Goal: Check status: Check status

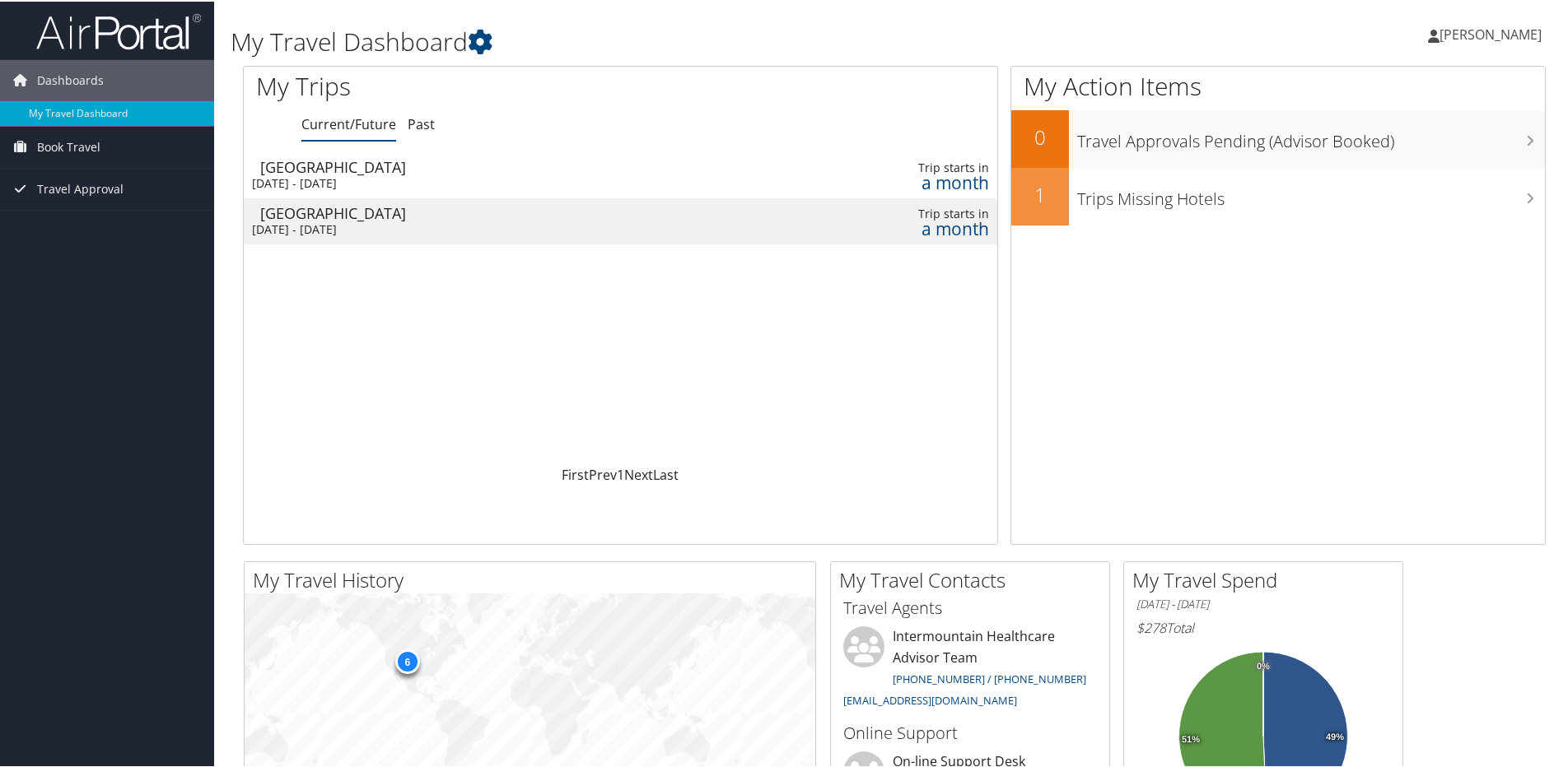
click at [370, 169] on div "[GEOGRAPHIC_DATA]" at bounding box center [489, 164] width 458 height 14
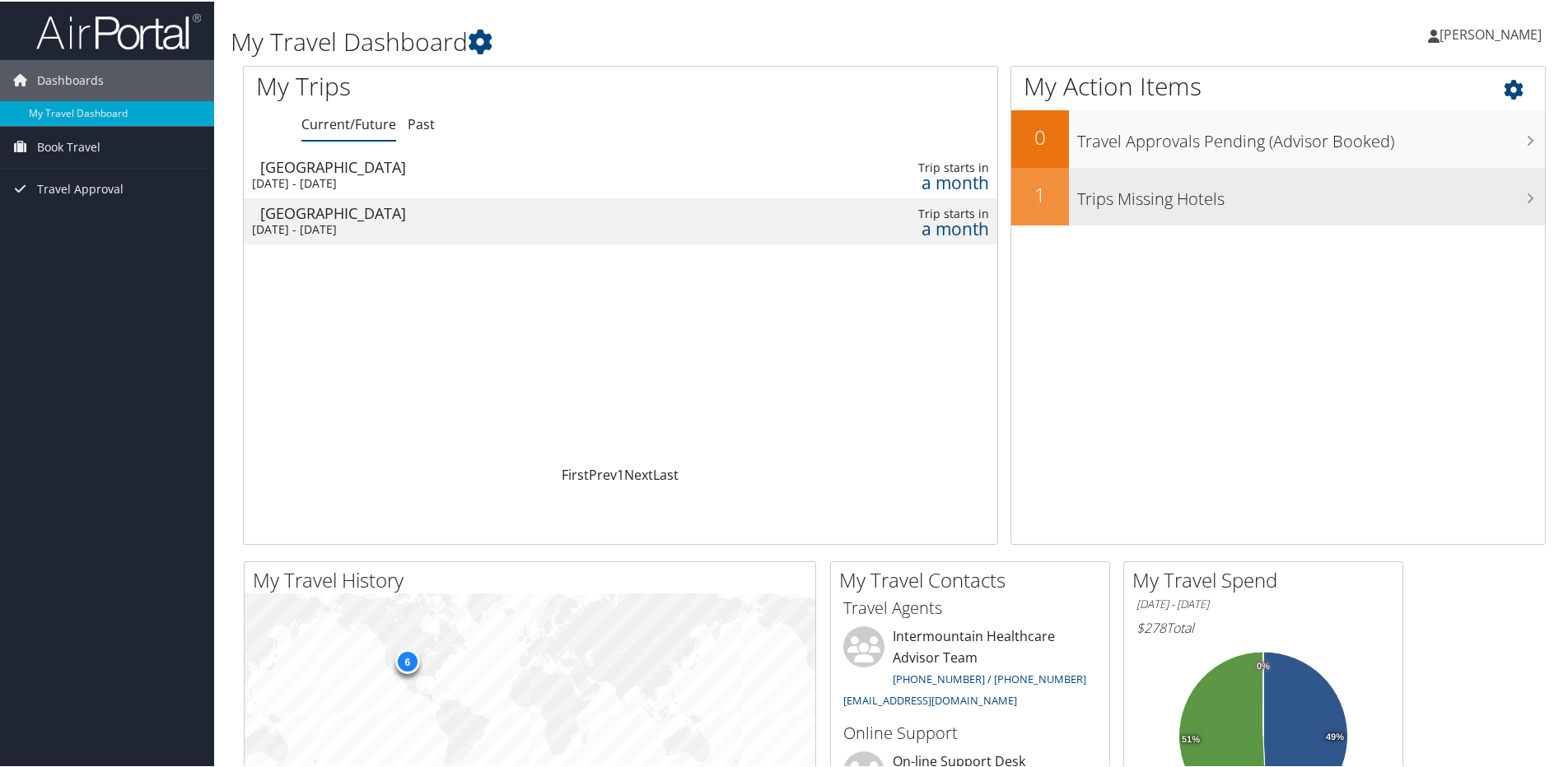
click at [1123, 202] on h3 "Trips Missing Hotels" at bounding box center [1311, 193] width 468 height 32
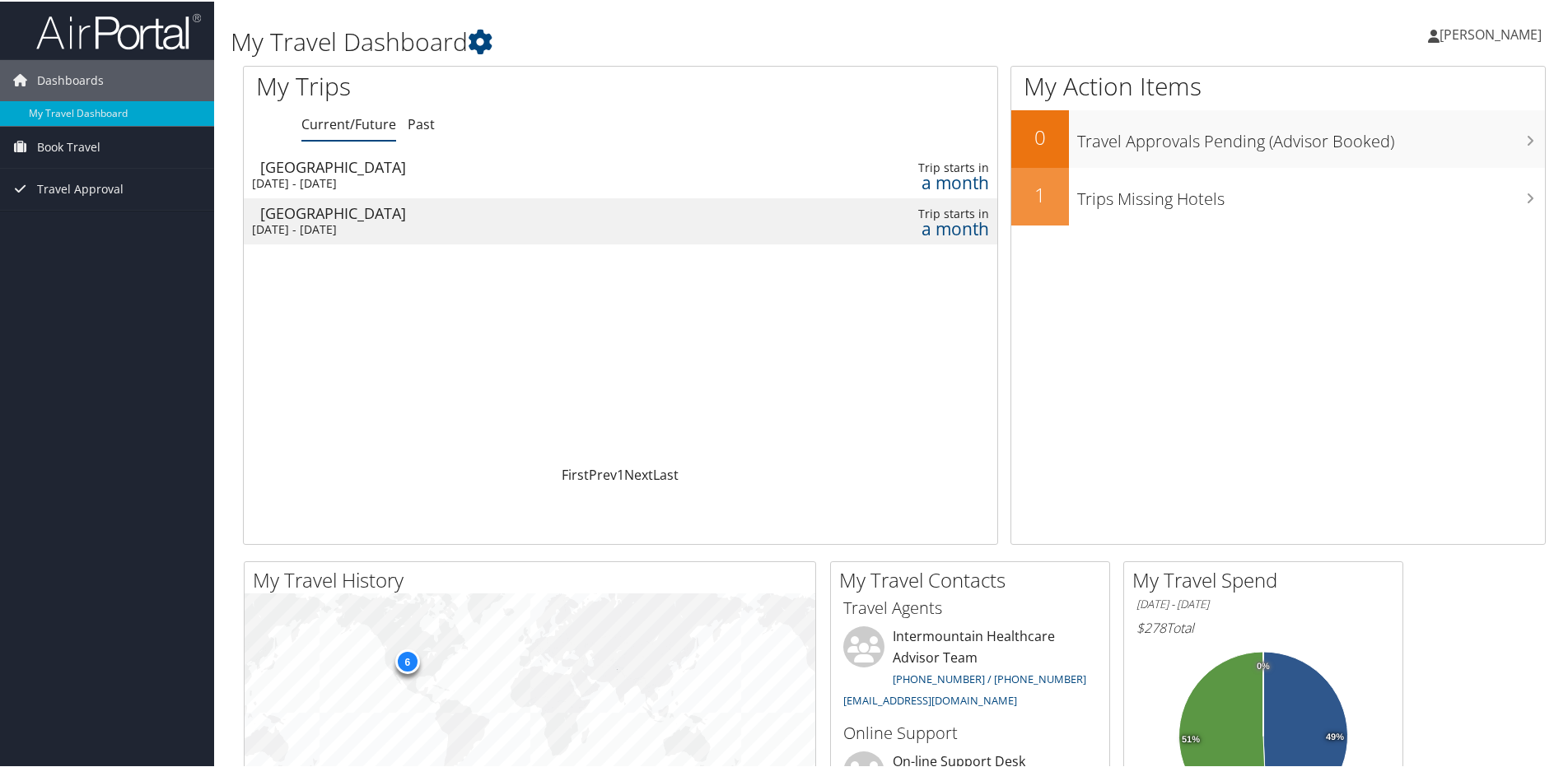
click at [409, 179] on div "Mon 6 Oct 2025 - Tue 7 Oct 2025" at bounding box center [480, 182] width 458 height 14
click at [393, 227] on div "Mon 6 Oct 2025 - Tue 7 Oct 2025" at bounding box center [480, 228] width 458 height 14
click at [68, 144] on span "Book Travel" at bounding box center [69, 145] width 63 height 41
click at [49, 206] on link "Book/Manage Online Trips" at bounding box center [107, 204] width 214 height 25
click at [70, 145] on span "Book Travel" at bounding box center [69, 145] width 63 height 41
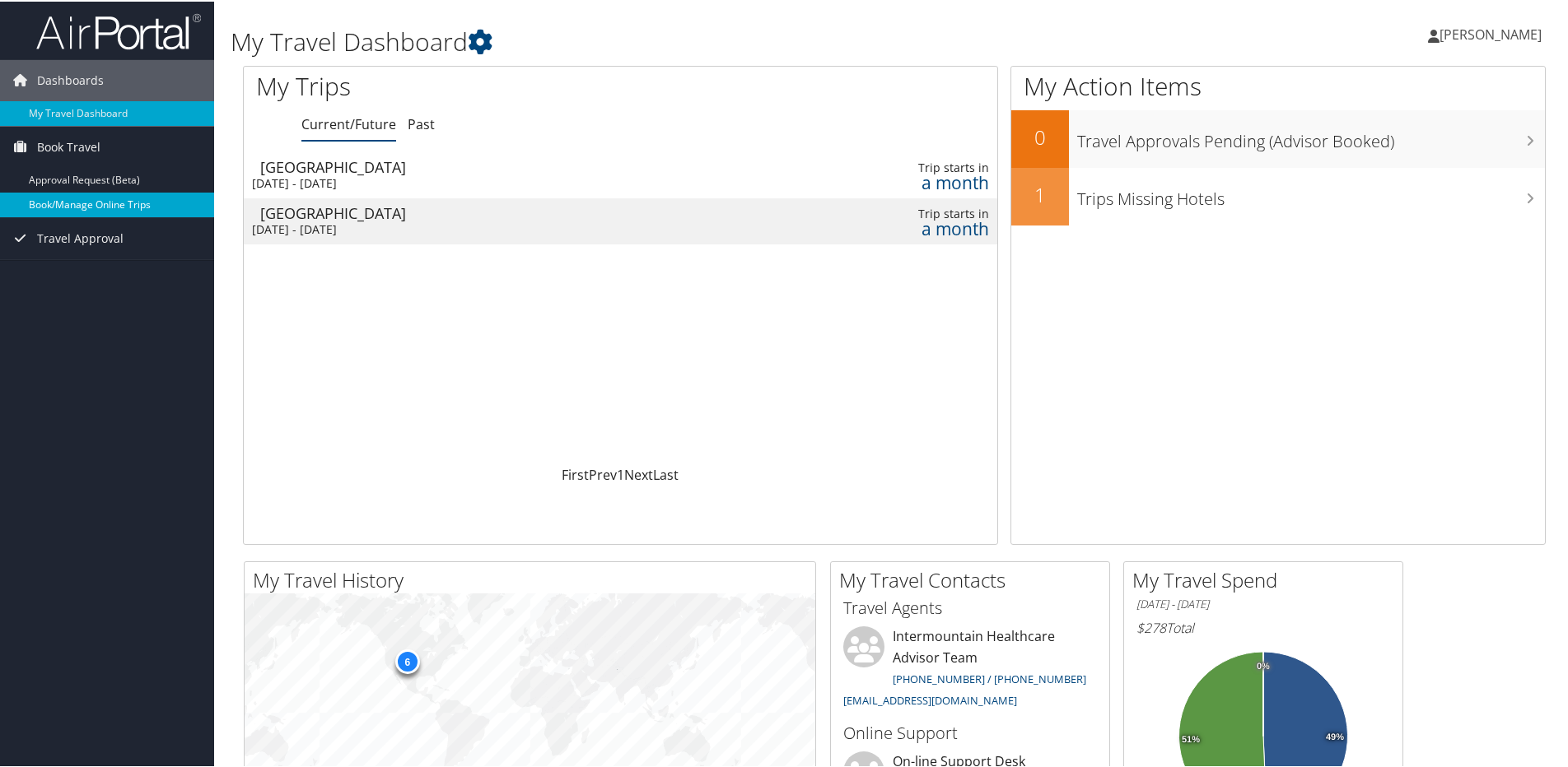
click at [52, 201] on link "Book/Manage Online Trips" at bounding box center [107, 204] width 214 height 25
click at [405, 179] on div "Mon 6 Oct 2025 - Tue 7 Oct 2025" at bounding box center [480, 182] width 458 height 14
click at [463, 224] on div "Mon 6 Oct 2025 - Tue 7 Oct 2025" at bounding box center [480, 228] width 458 height 14
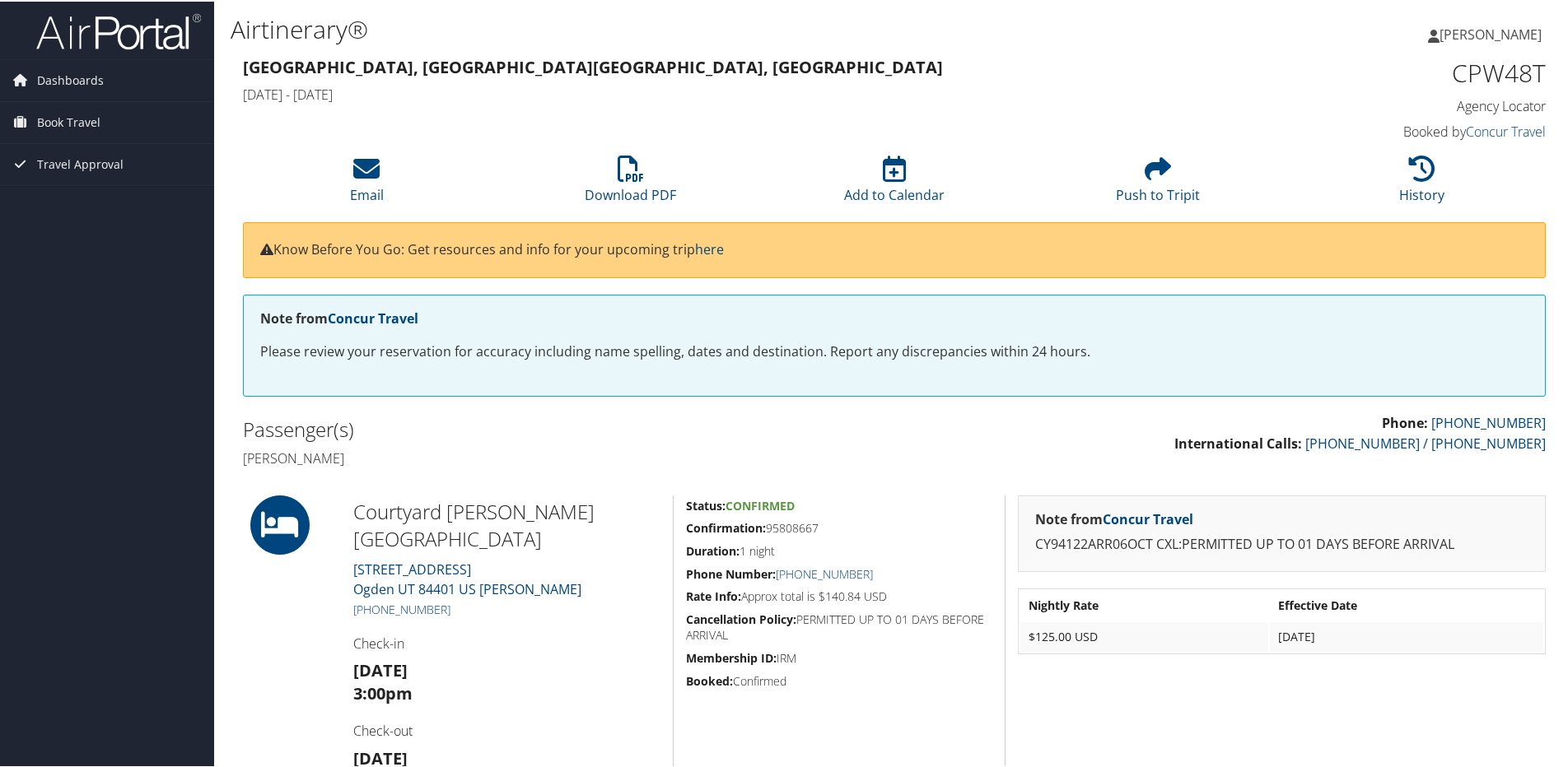
scroll to position [82, 0]
